Goal: Check status: Check status

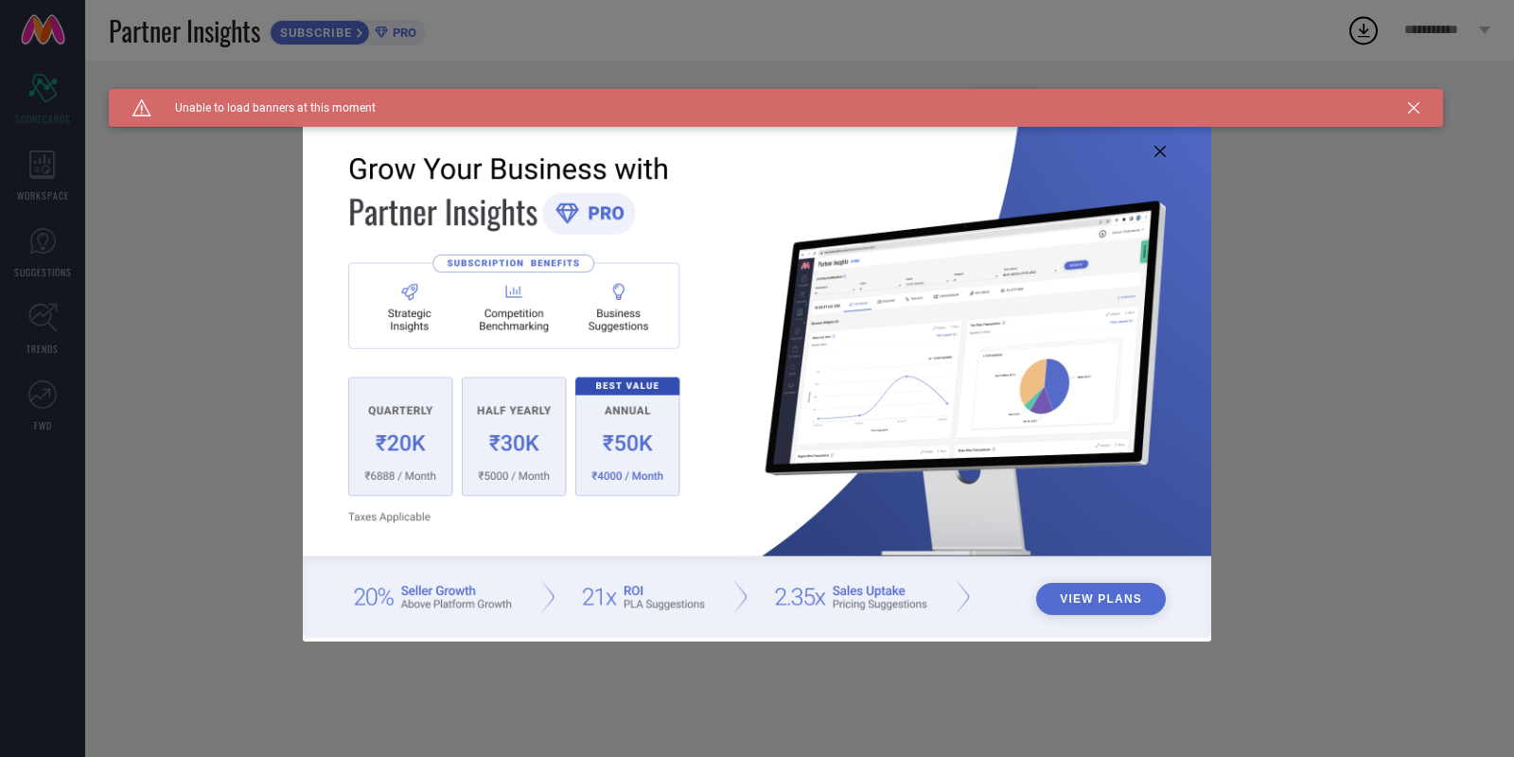
type input "All"
click at [1155, 162] on img at bounding box center [757, 376] width 908 height 522
click at [1164, 150] on icon at bounding box center [1160, 151] width 11 height 11
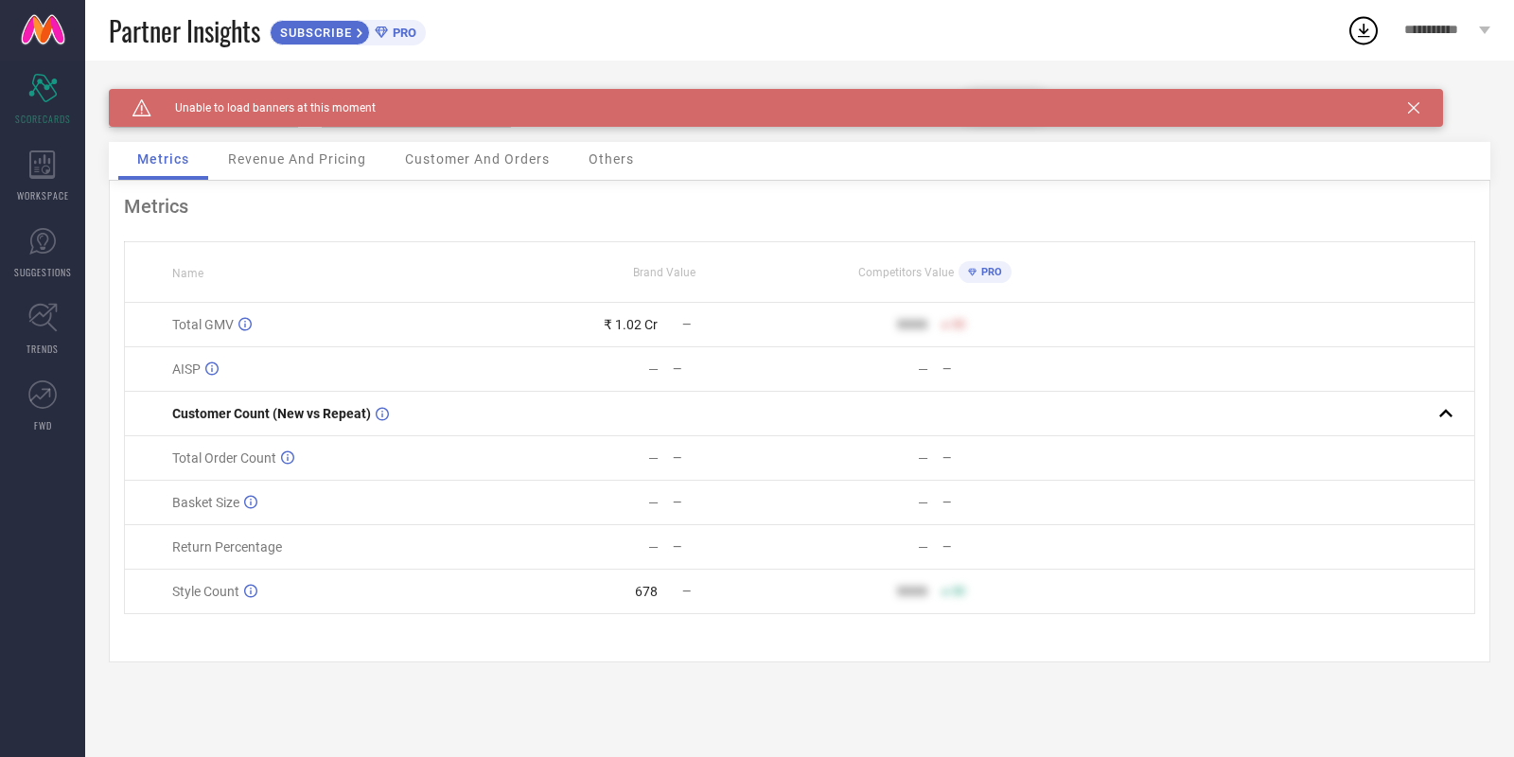
click at [1404, 106] on div "Caution Created with Sketch. Unable to load banners at this moment" at bounding box center [776, 108] width 1334 height 38
click at [1418, 111] on icon at bounding box center [1413, 107] width 11 height 11
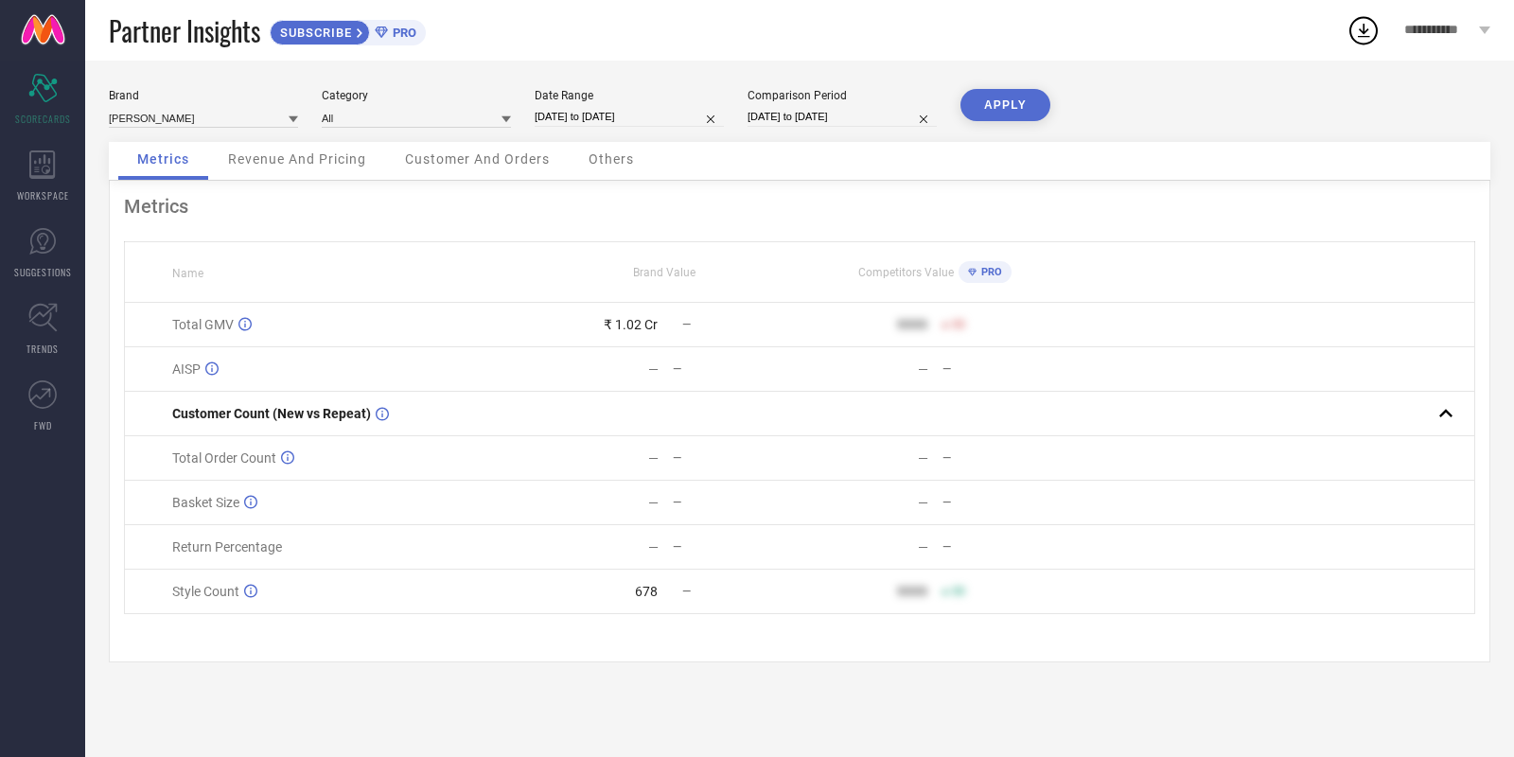
click at [570, 142] on div "Others" at bounding box center [611, 161] width 83 height 38
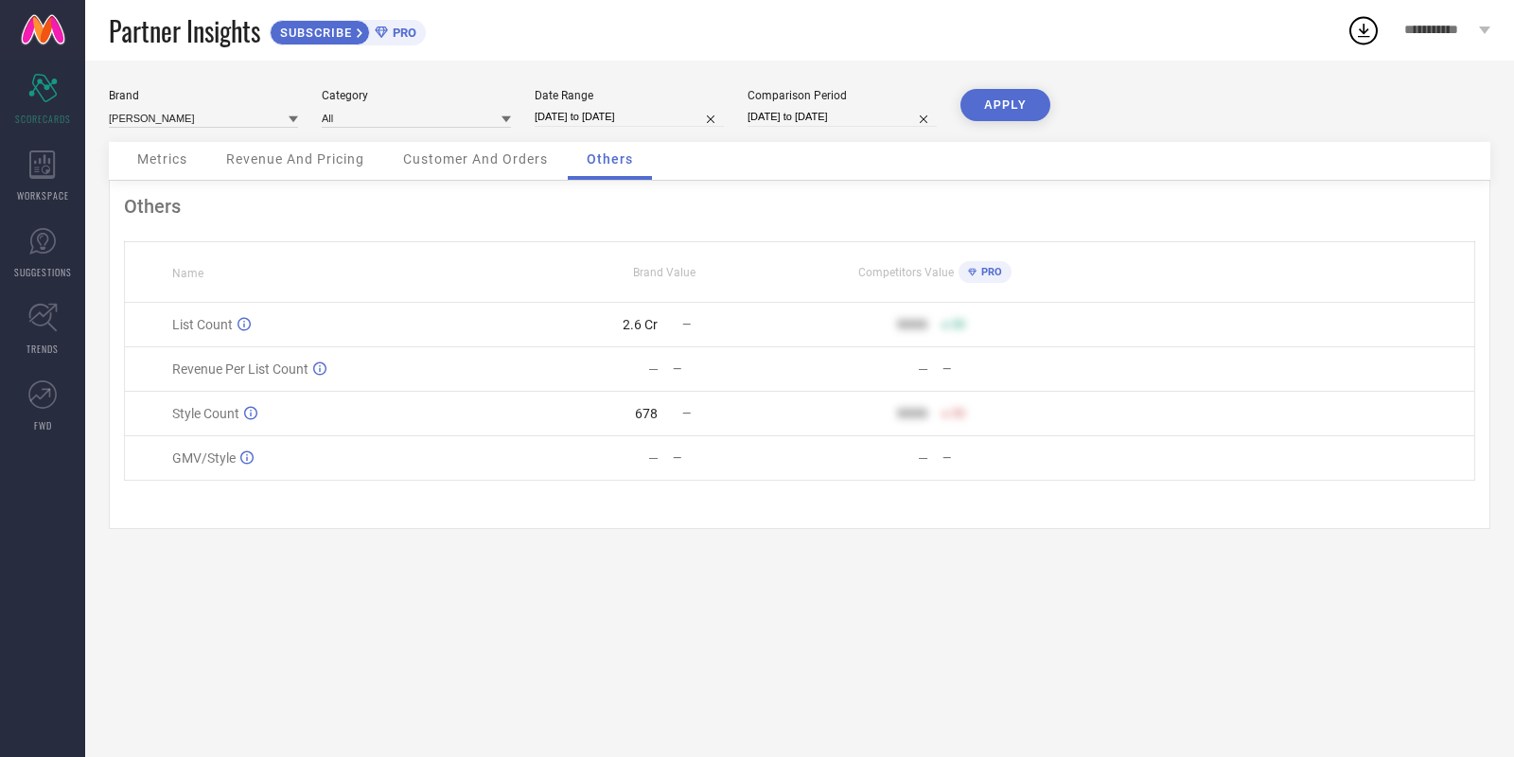
click at [190, 155] on div "Metrics" at bounding box center [162, 161] width 88 height 38
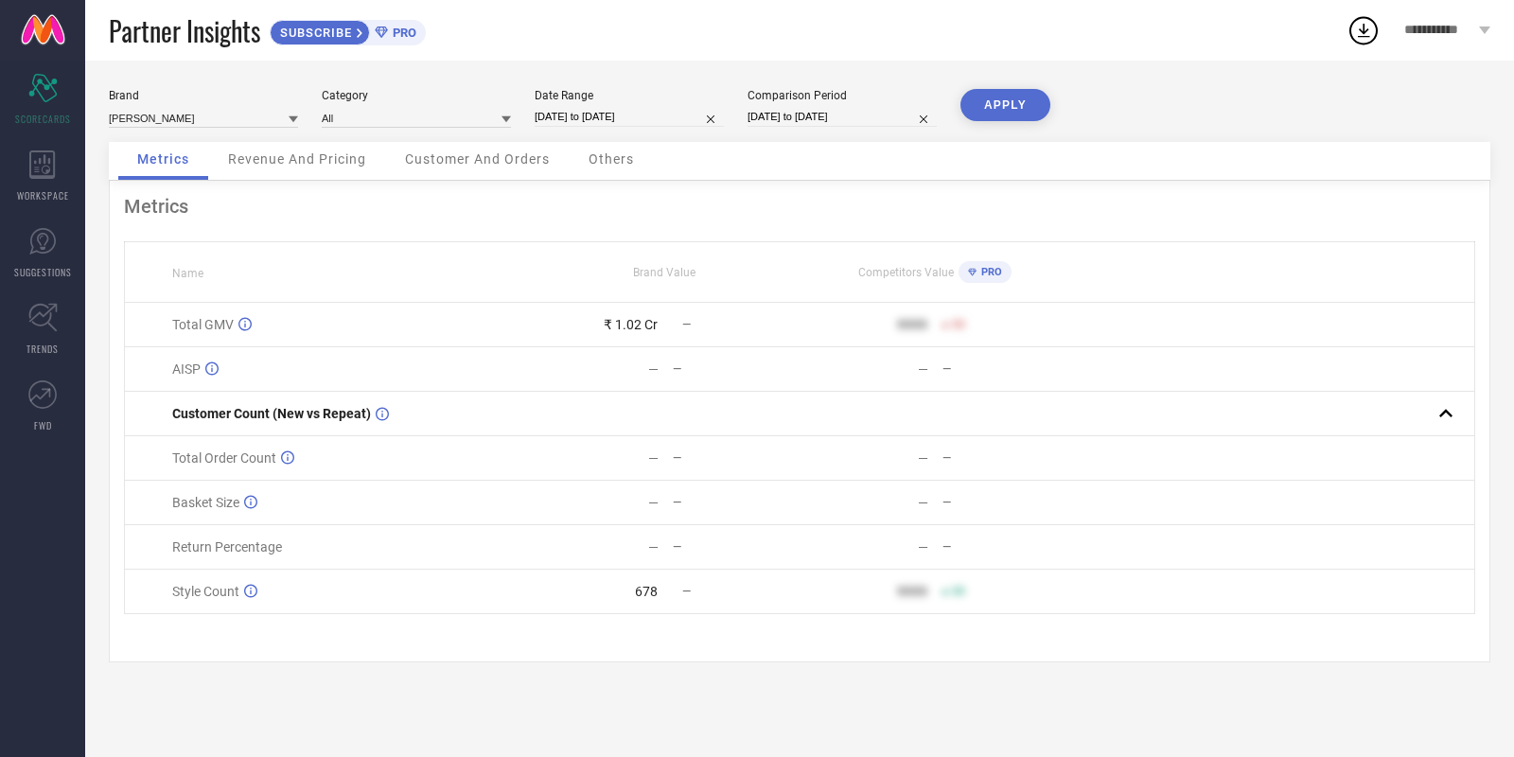
click at [670, 123] on input "01-09-2025 to 27-09-2025" at bounding box center [629, 117] width 189 height 20
select select "8"
select select "2025"
select select "9"
select select "2025"
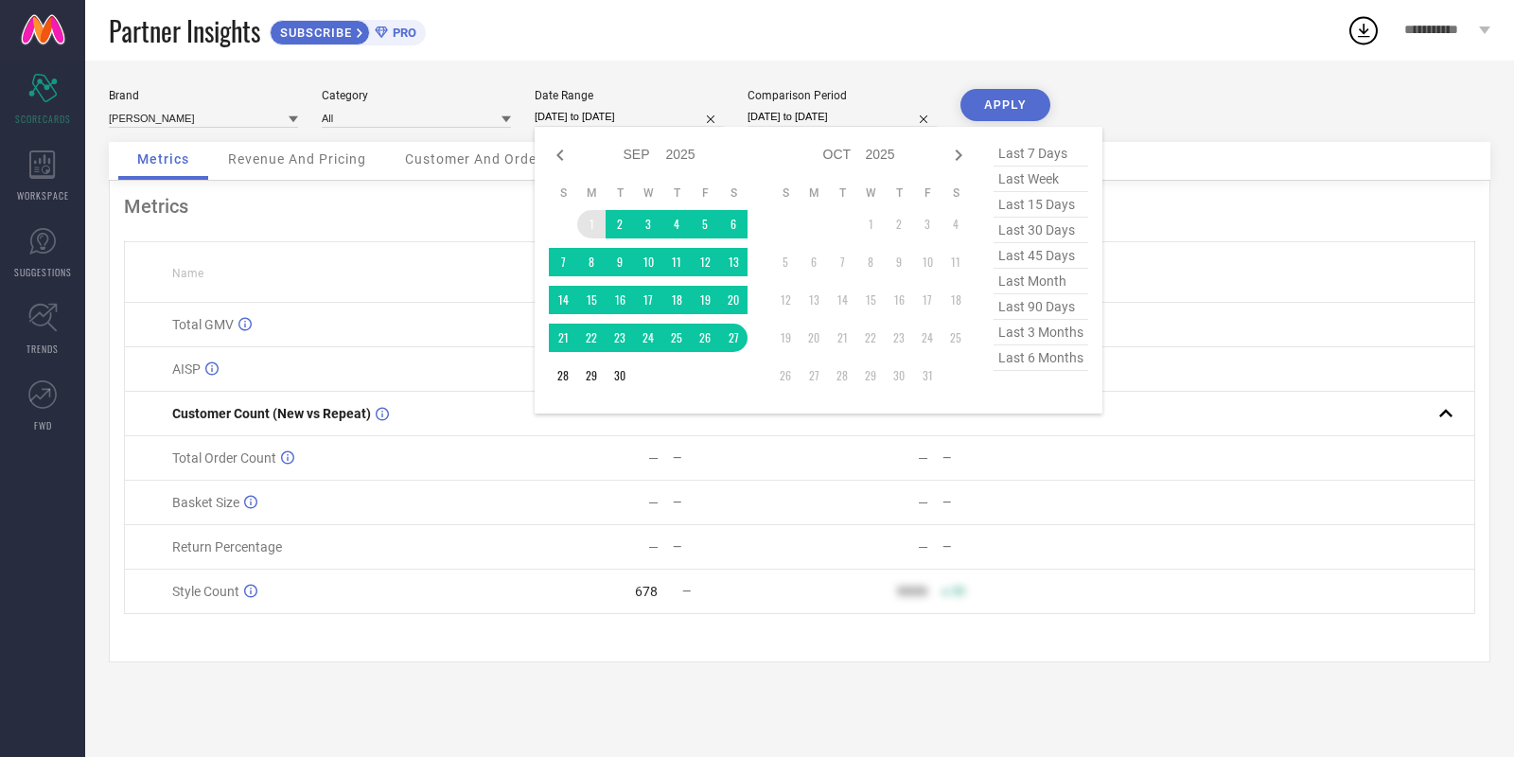
click at [590, 235] on td "1" at bounding box center [591, 224] width 28 height 28
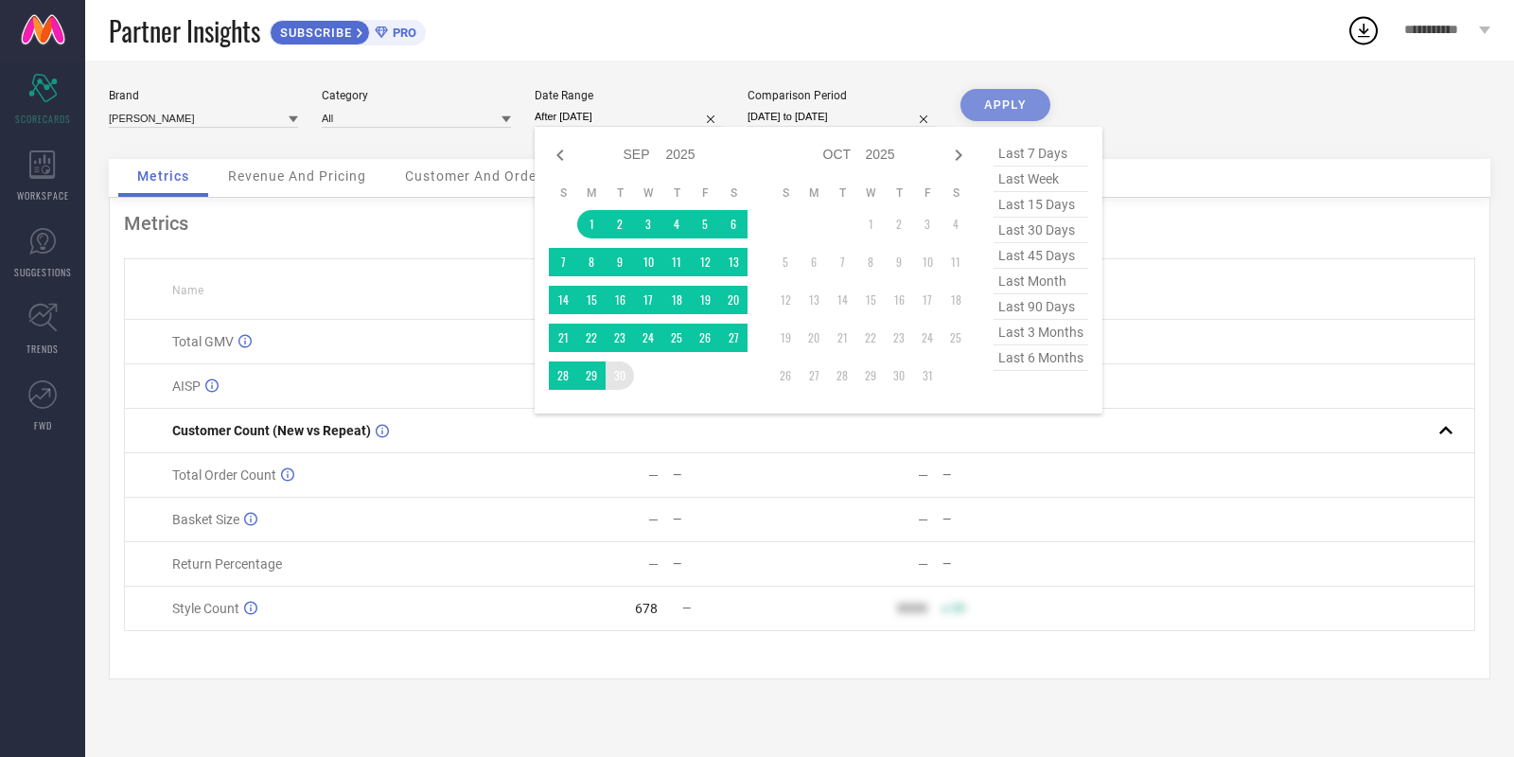
type input "[DATE] to [DATE]"
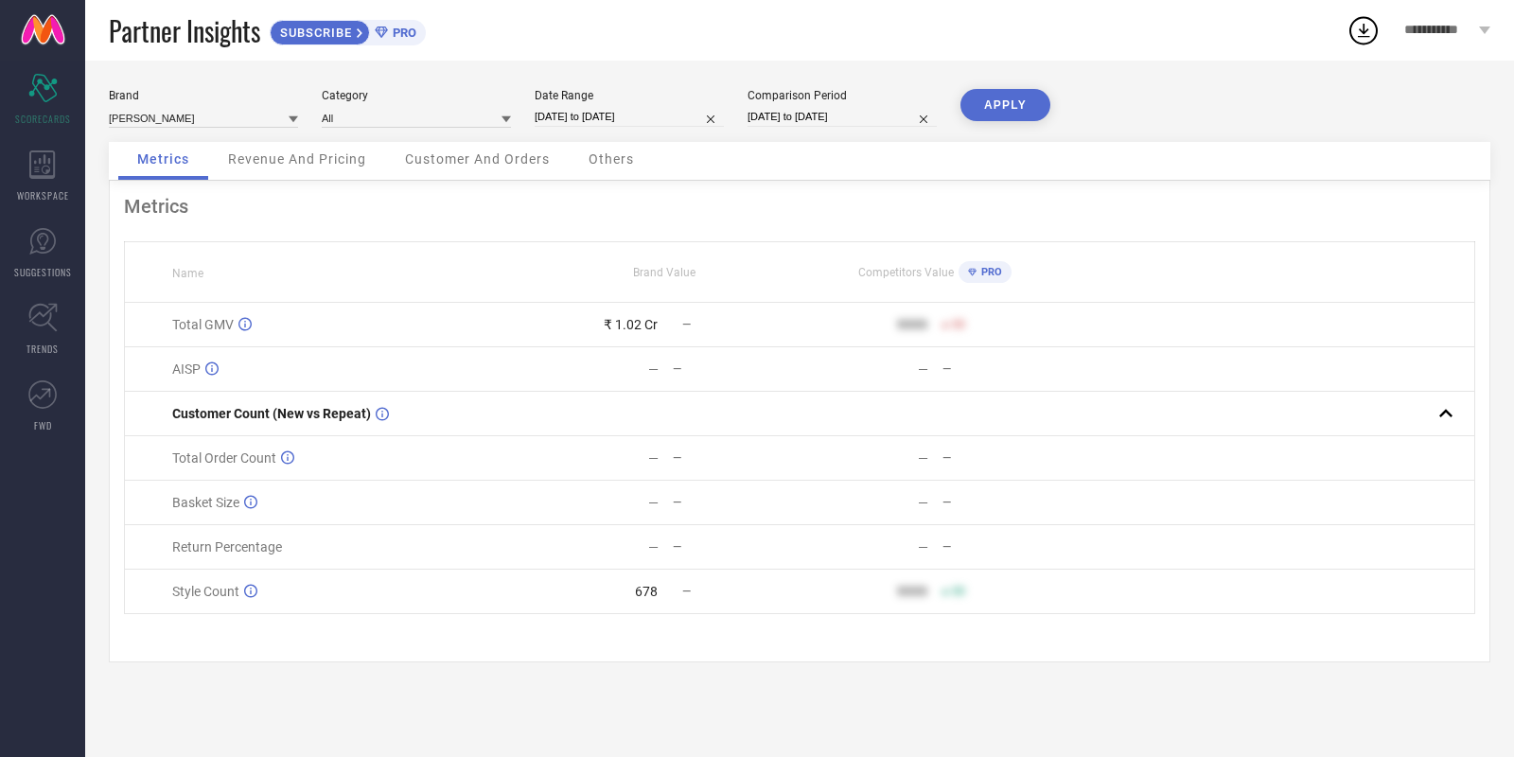
click at [979, 116] on button "APPLY" at bounding box center [1006, 105] width 90 height 32
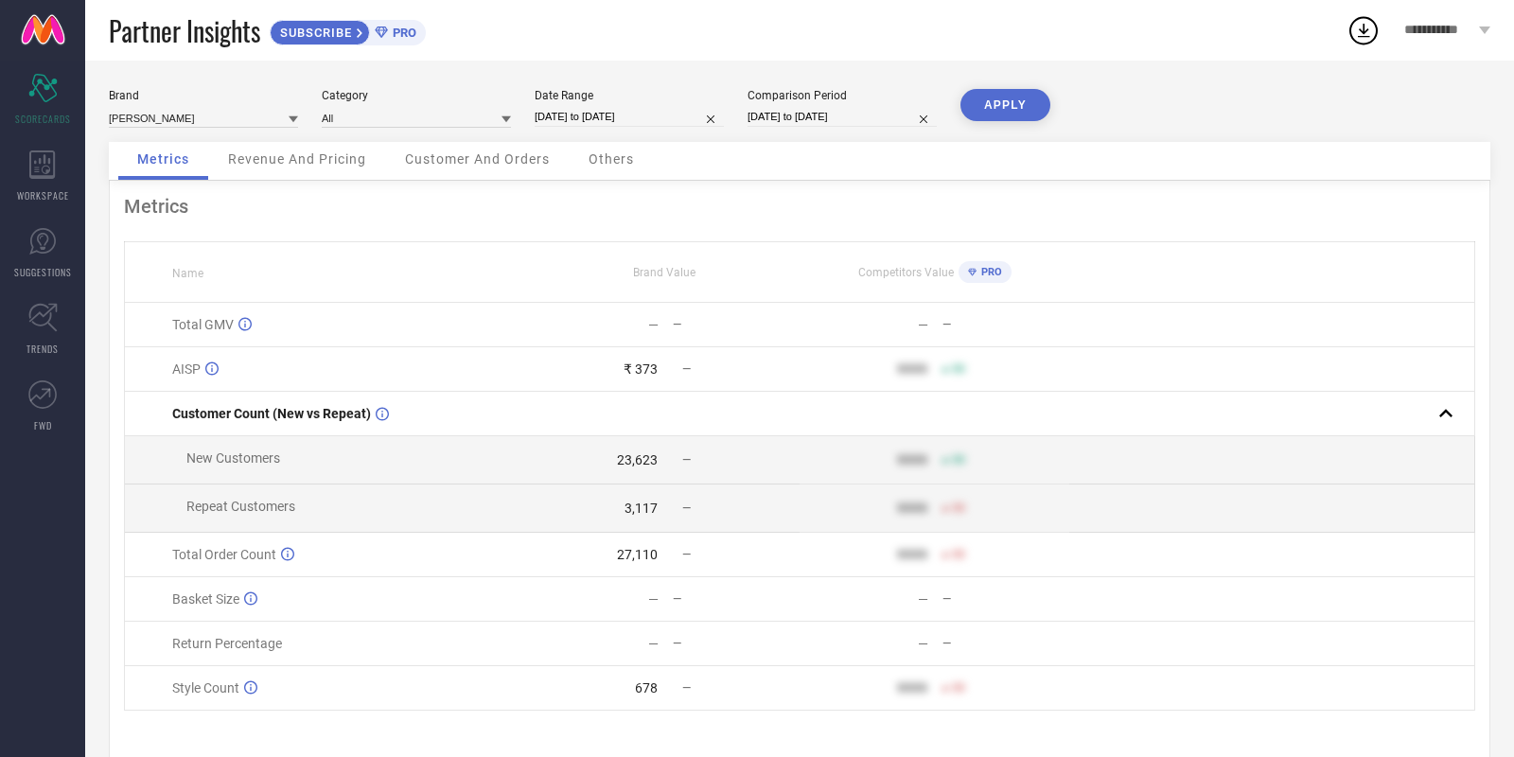
click at [992, 100] on button "APPLY" at bounding box center [1006, 105] width 90 height 32
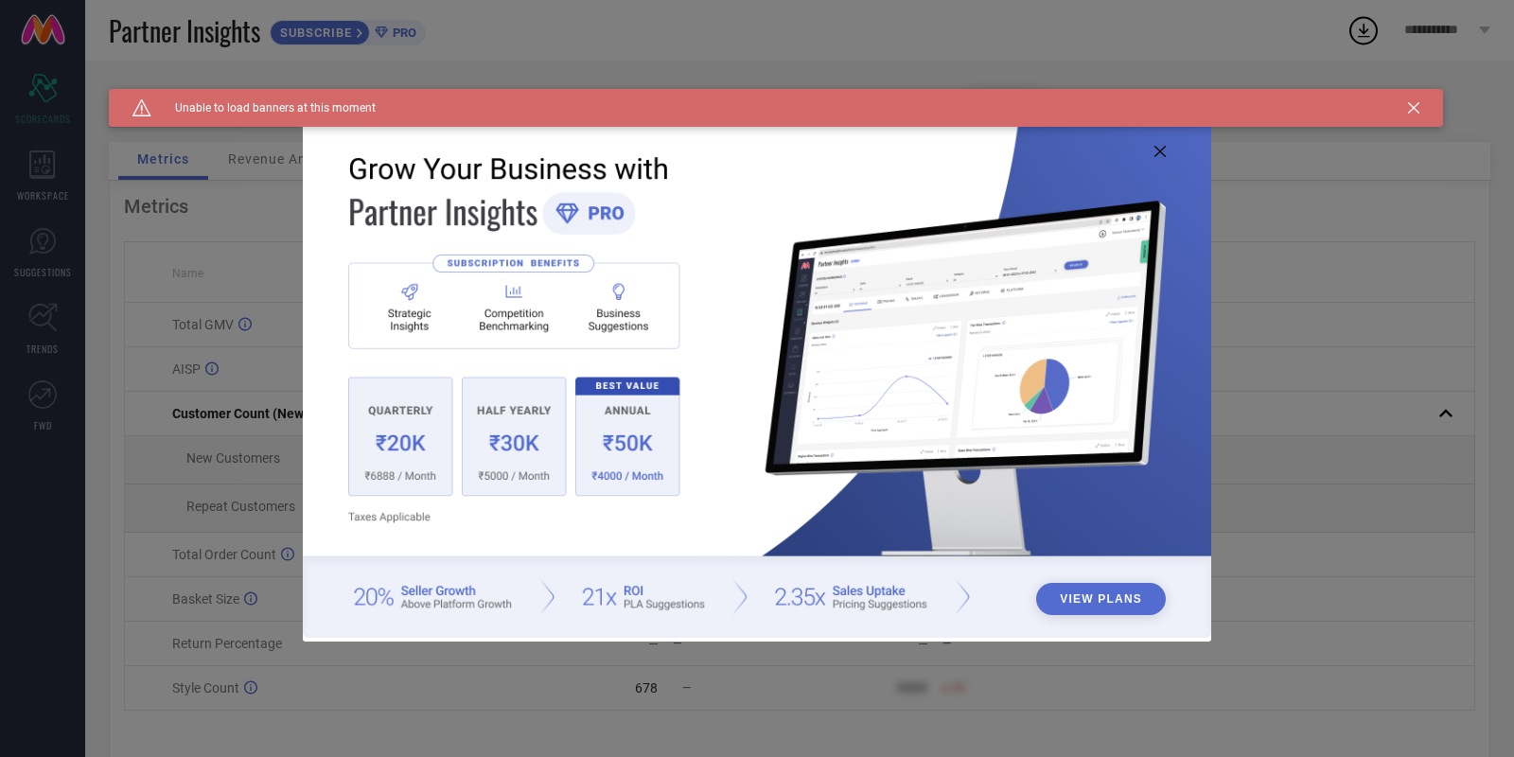
click at [1160, 148] on icon at bounding box center [1160, 151] width 11 height 11
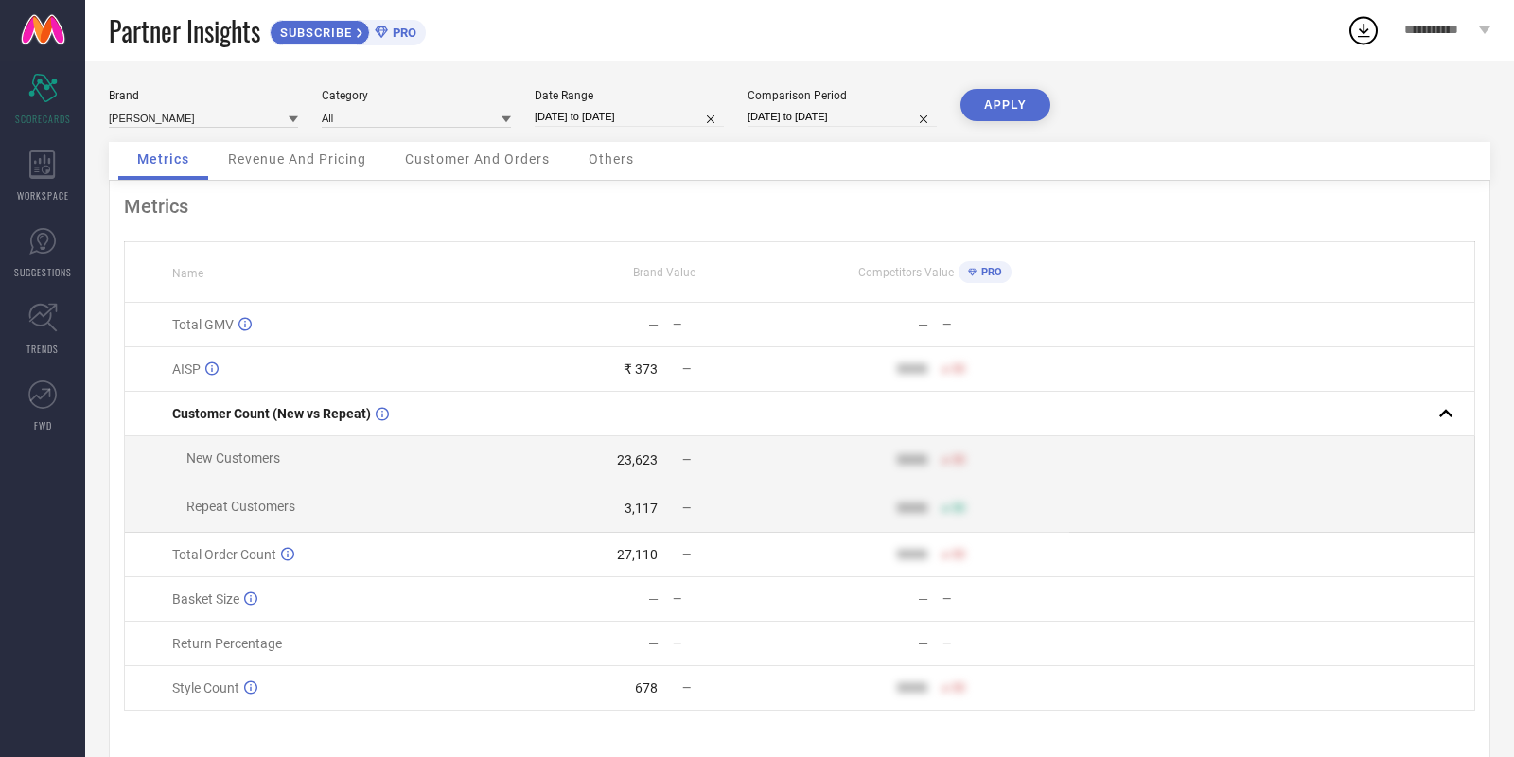
click at [875, 364] on tbody "Total GMV — — — — AISP ₹ 373 — 9999 50 Customer Count (New vs Repeat) New Custo…" at bounding box center [800, 507] width 1350 height 408
